Goal: Information Seeking & Learning: Learn about a topic

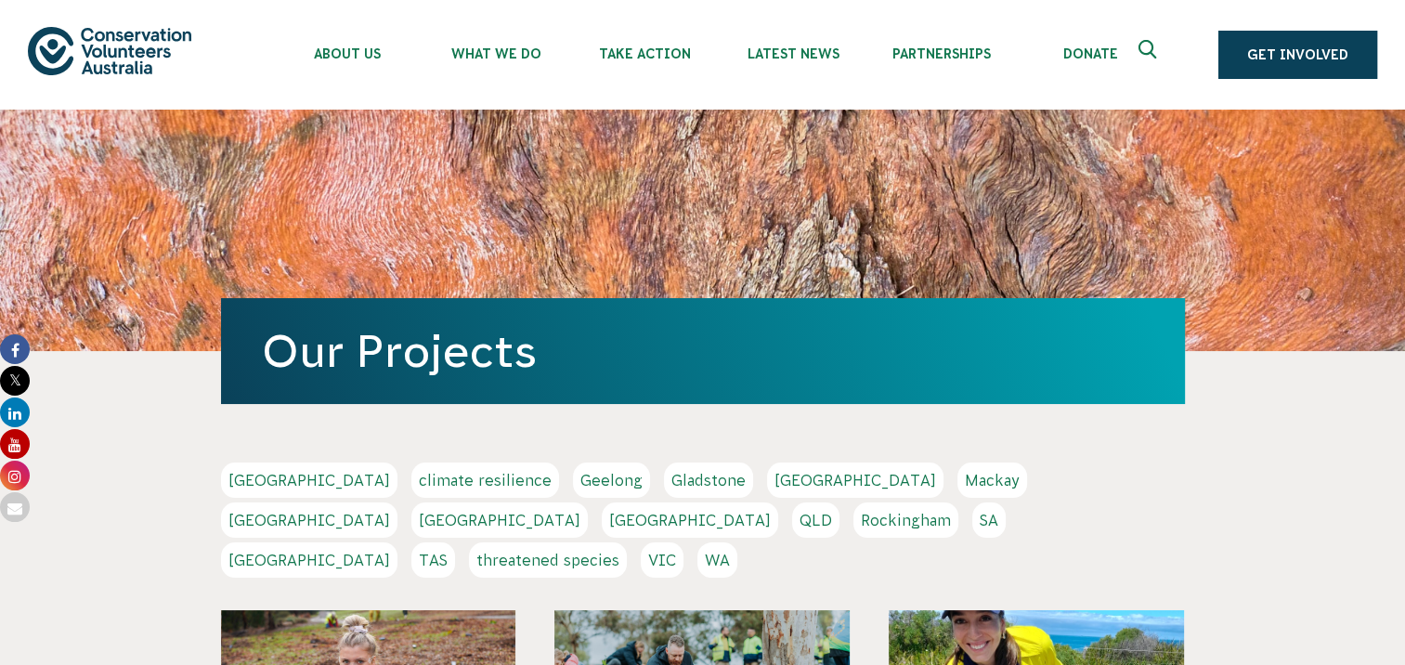
click at [397, 502] on link "[GEOGRAPHIC_DATA]" at bounding box center [309, 519] width 176 height 35
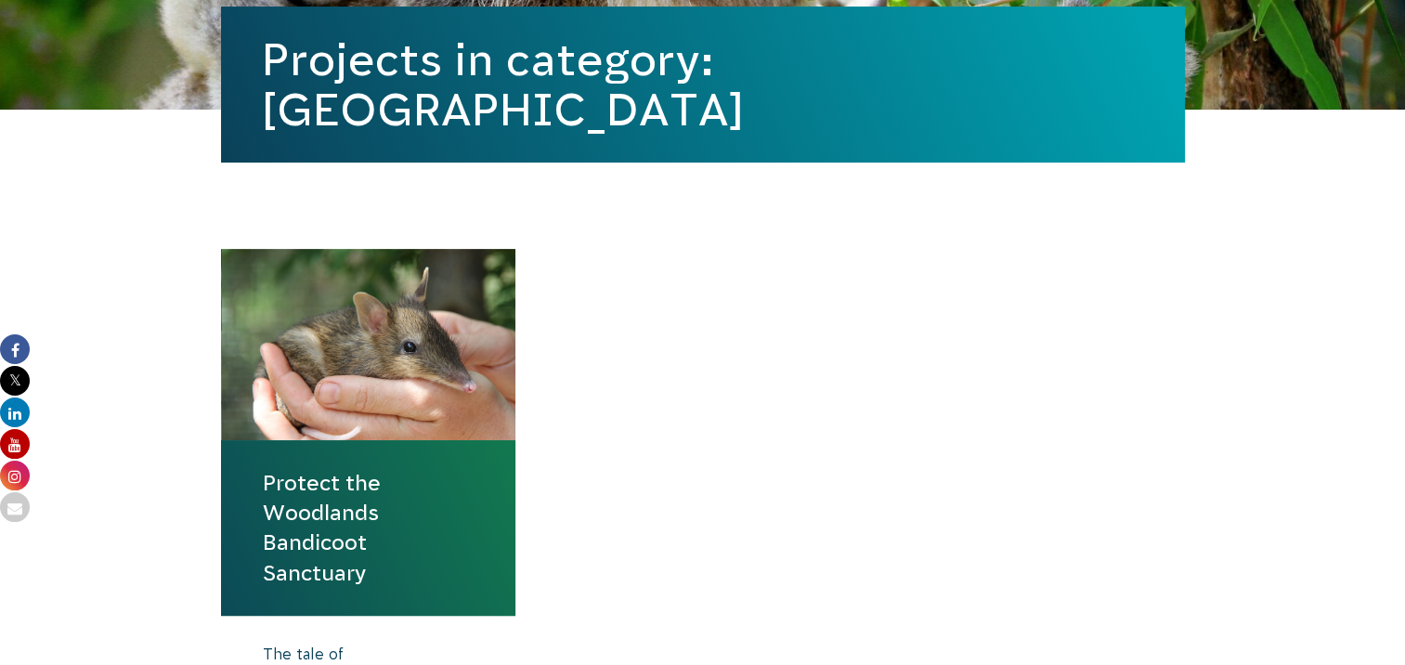
scroll to position [650, 0]
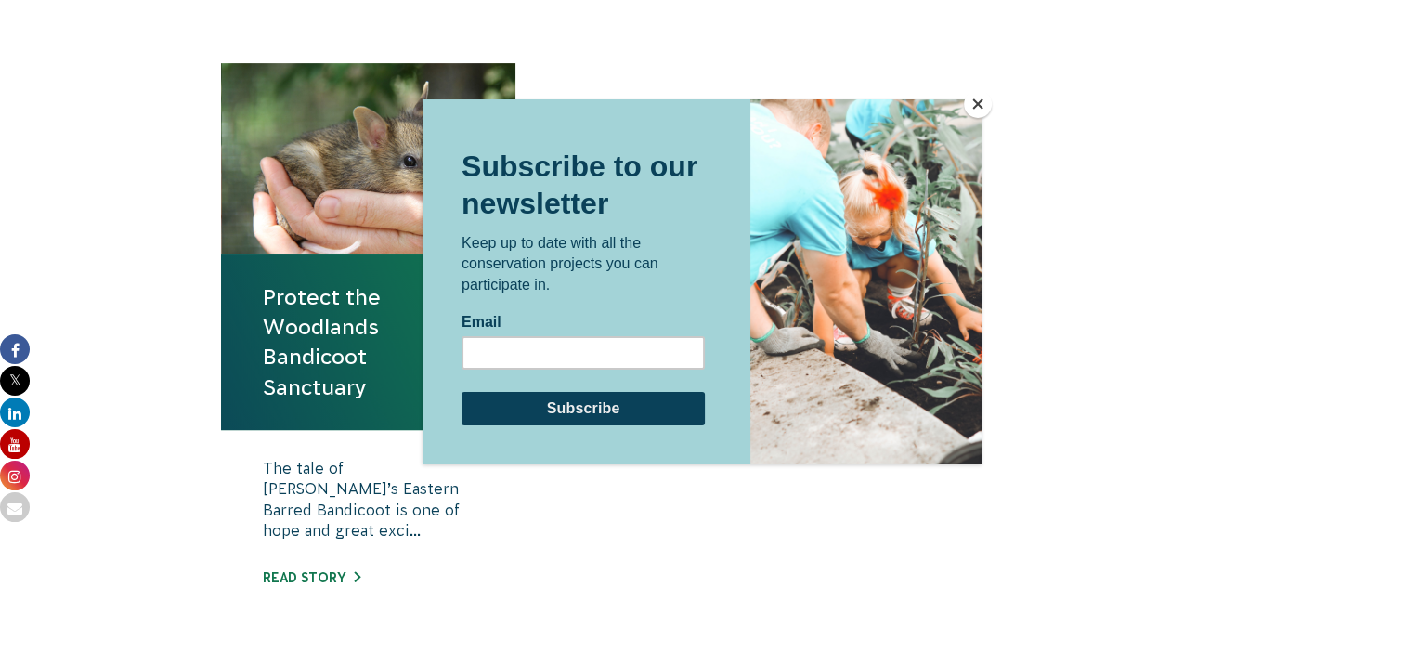
click at [979, 110] on button "Close" at bounding box center [978, 104] width 28 height 28
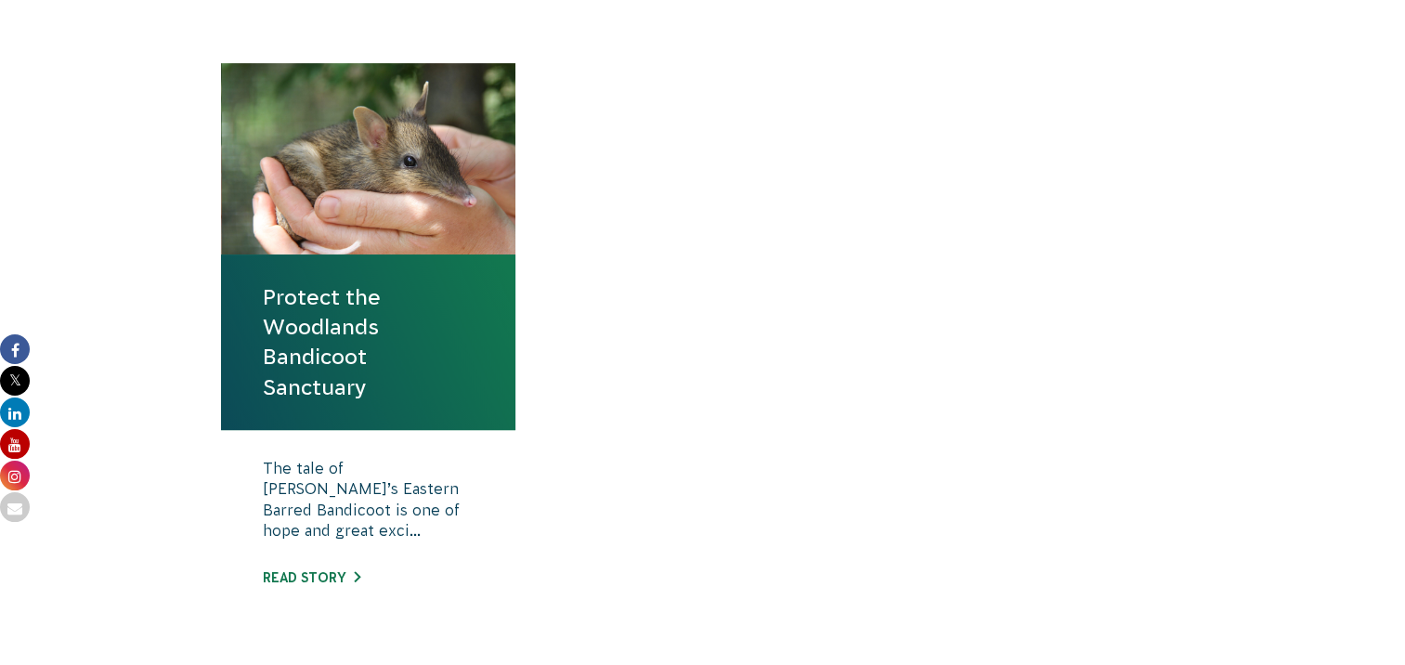
scroll to position [928, 0]
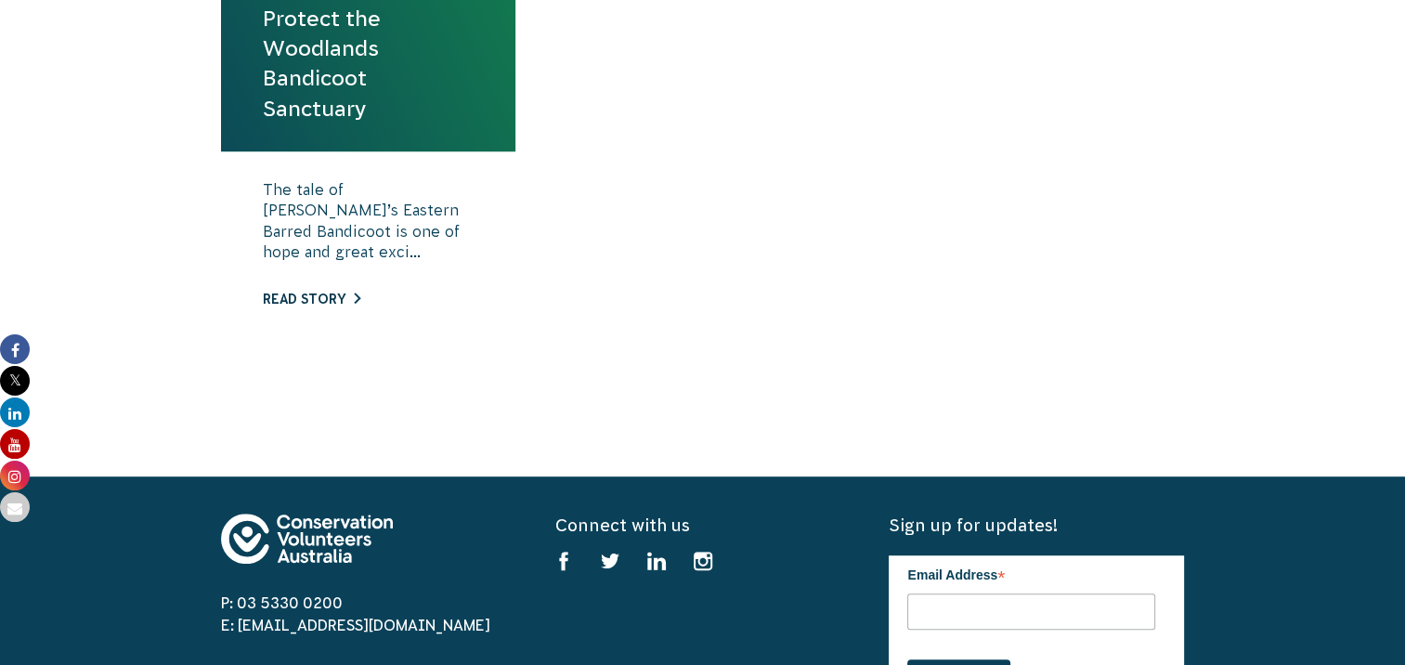
click at [326, 297] on link "Read story" at bounding box center [311, 299] width 97 height 15
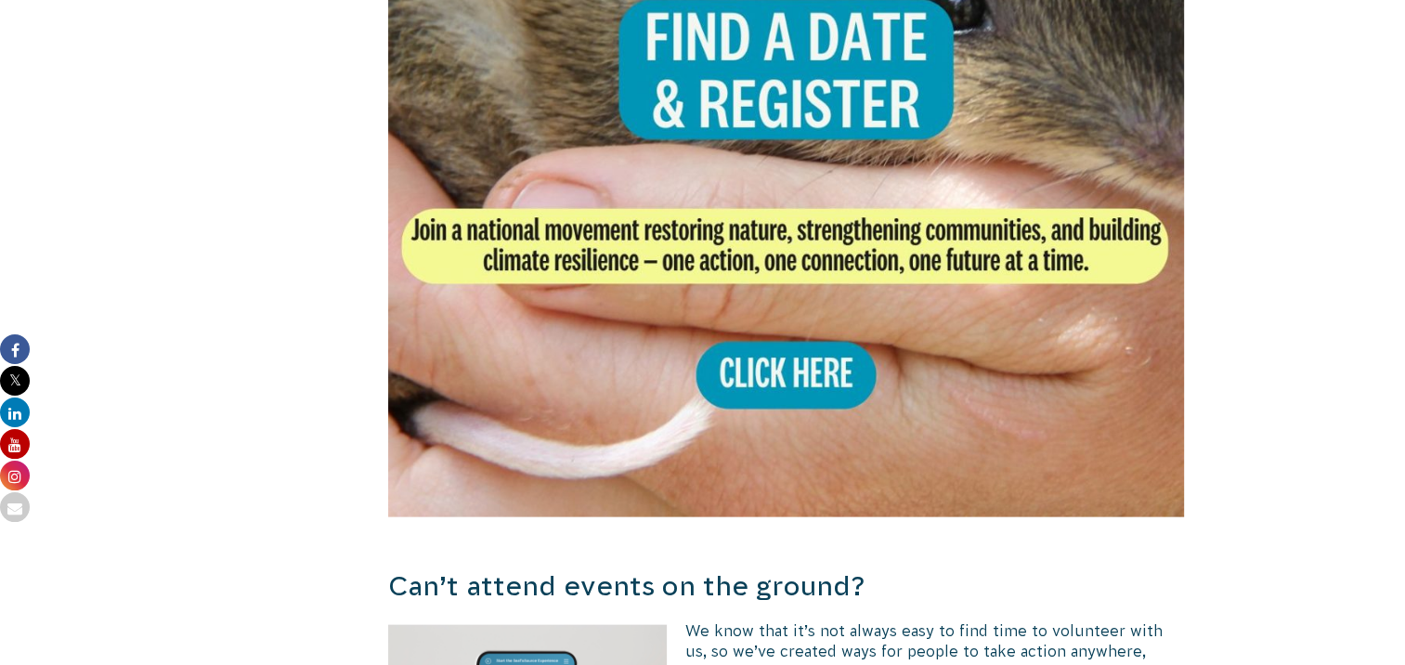
scroll to position [3542, 0]
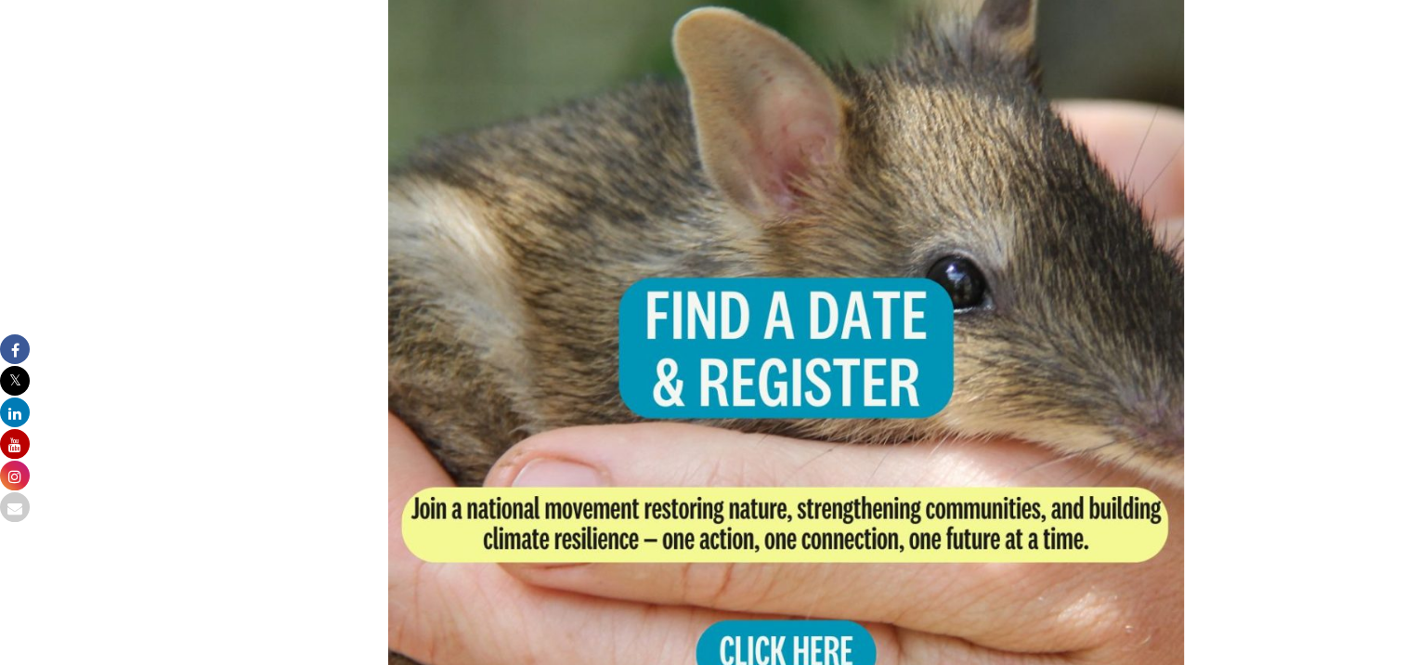
click at [859, 382] on img at bounding box center [786, 397] width 797 height 797
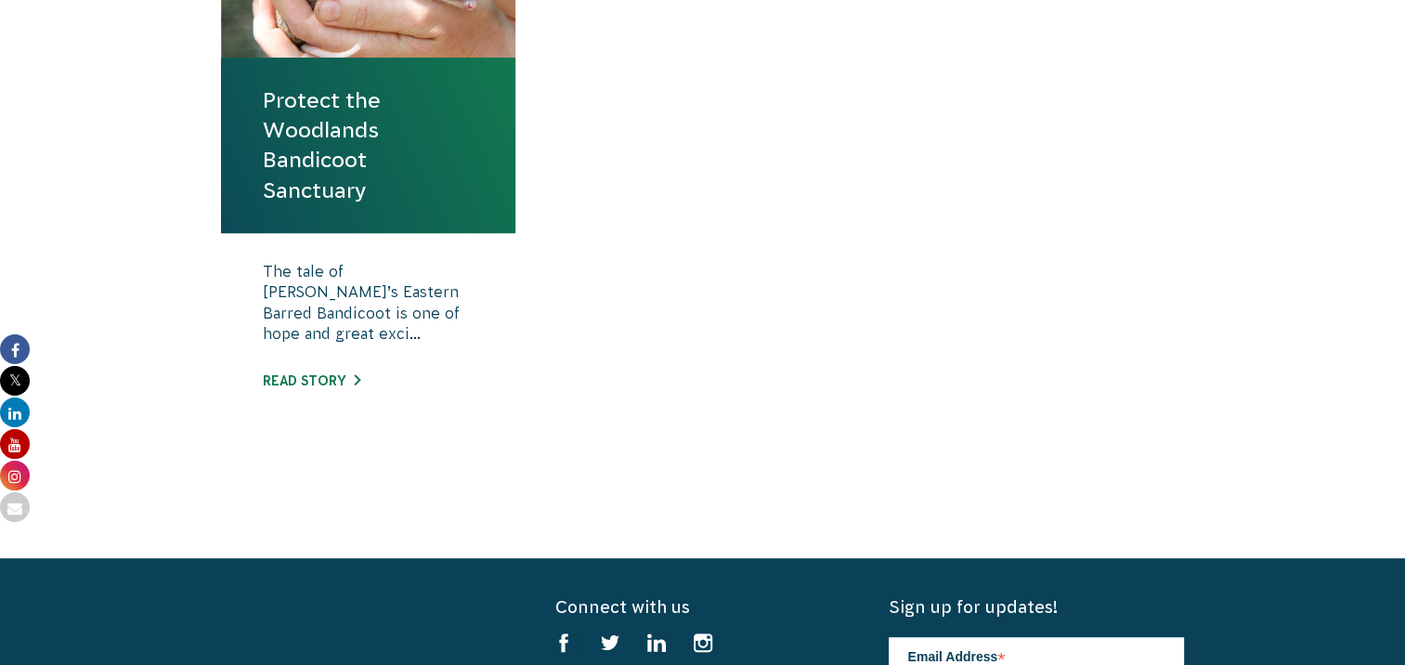
scroll to position [928, 0]
